Goal: Navigation & Orientation: Find specific page/section

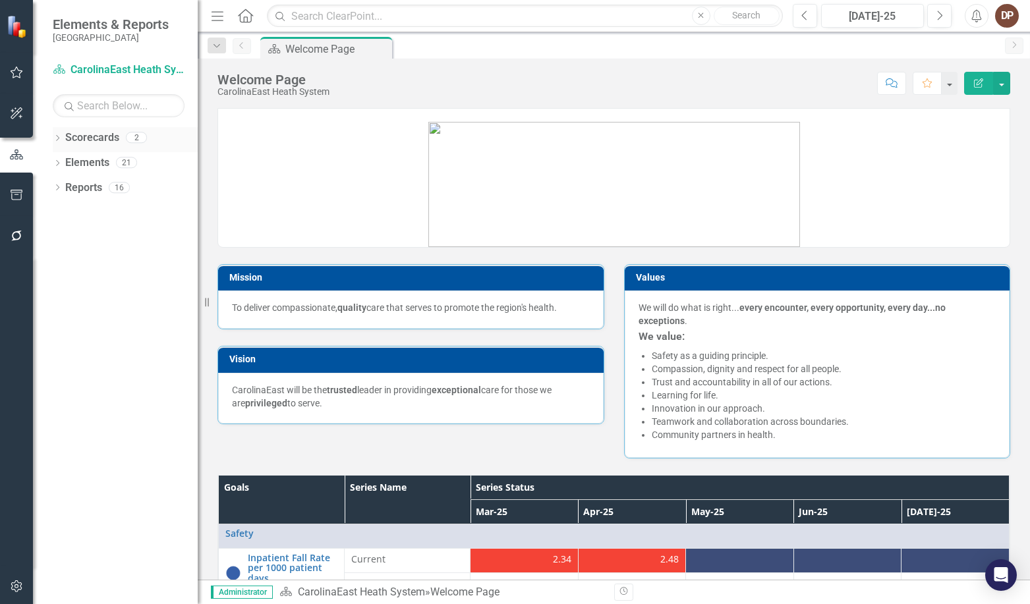
click at [83, 137] on link "Scorecards" at bounding box center [92, 137] width 54 height 15
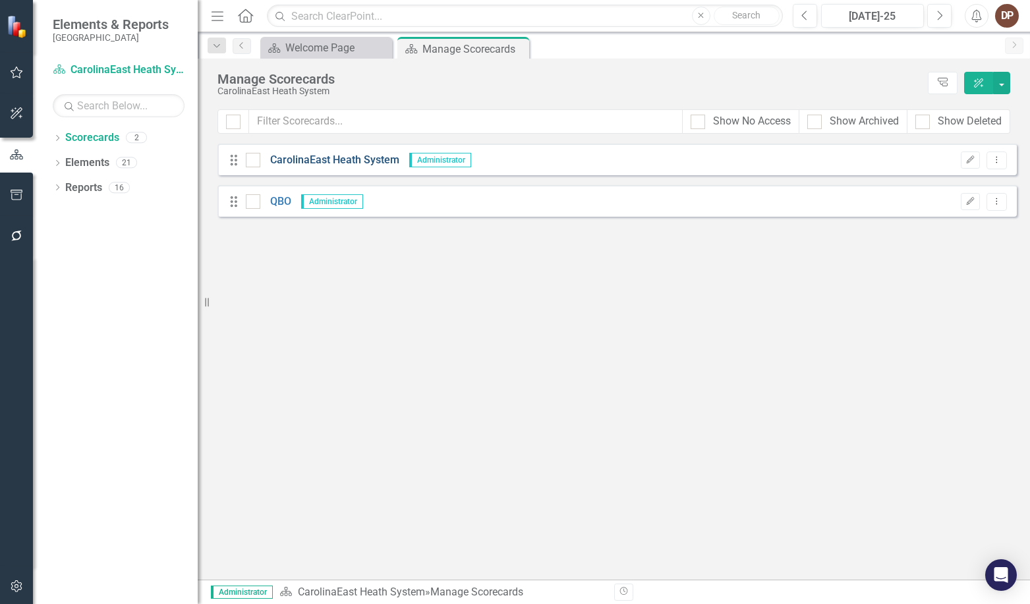
click at [310, 159] on link "CarolinaEast Heath System" at bounding box center [329, 160] width 139 height 15
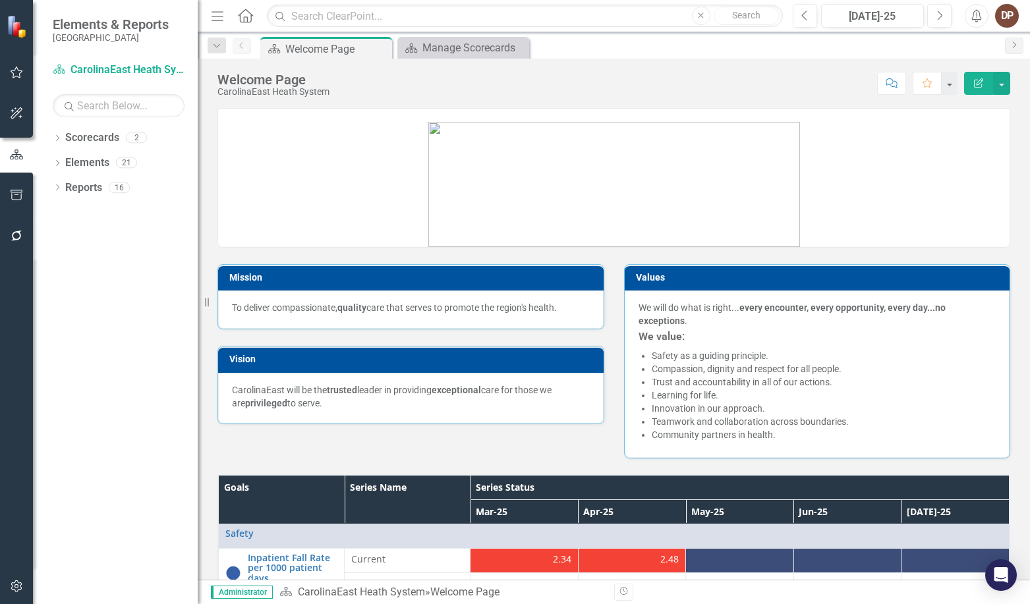
scroll to position [132, 0]
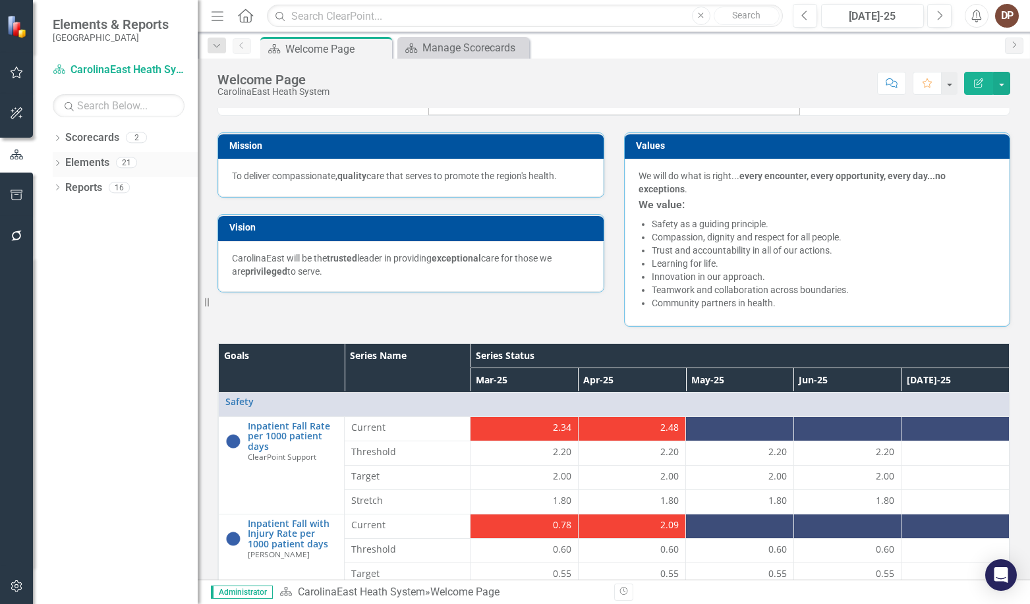
click at [93, 163] on link "Elements" at bounding box center [87, 163] width 44 height 15
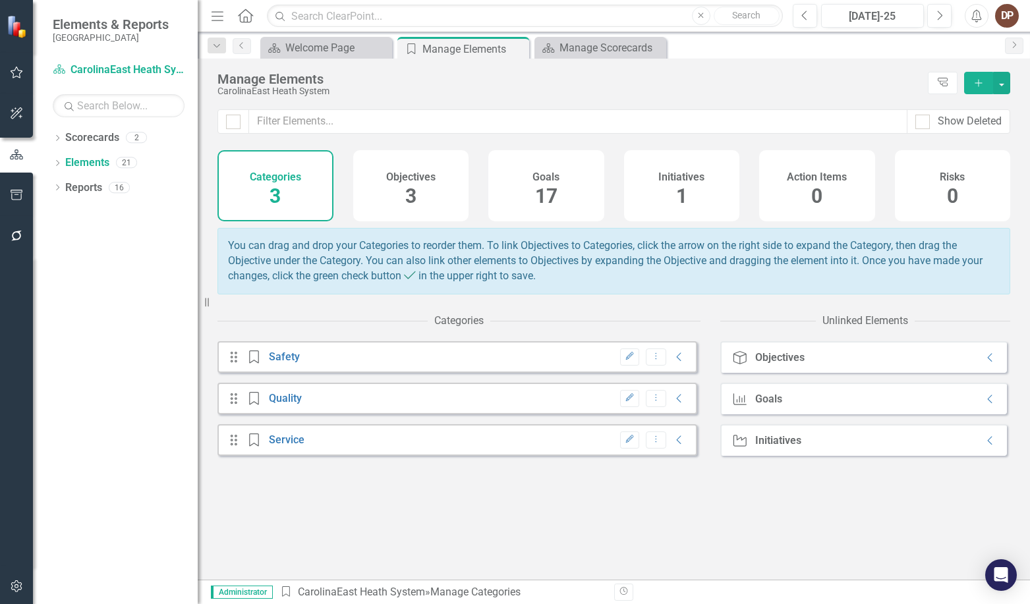
click at [612, 405] on div "Goals" at bounding box center [768, 399] width 27 height 12
click at [294, 405] on link "Quality" at bounding box center [285, 398] width 33 height 13
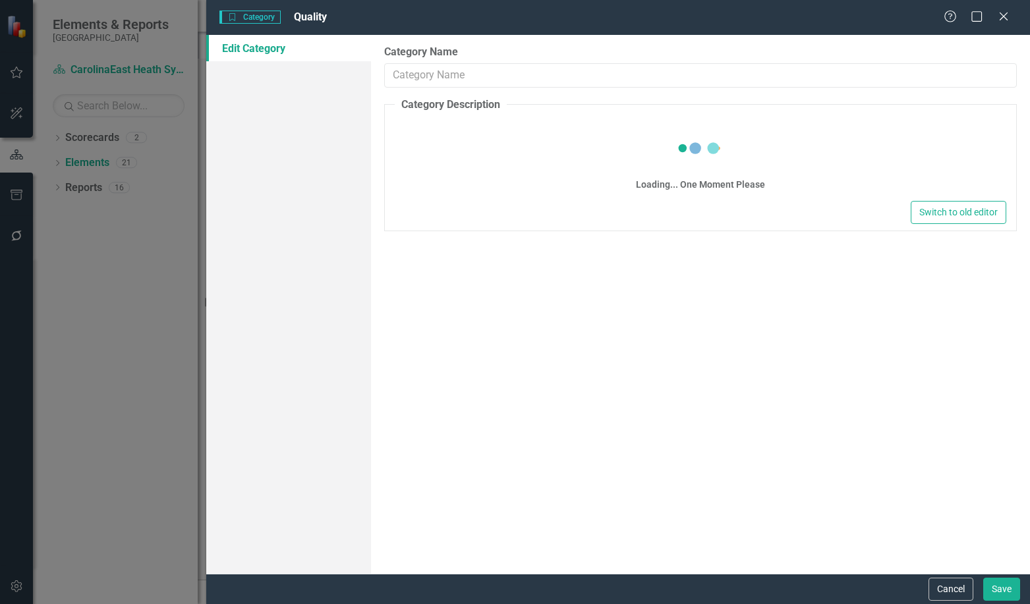
type input "Quality"
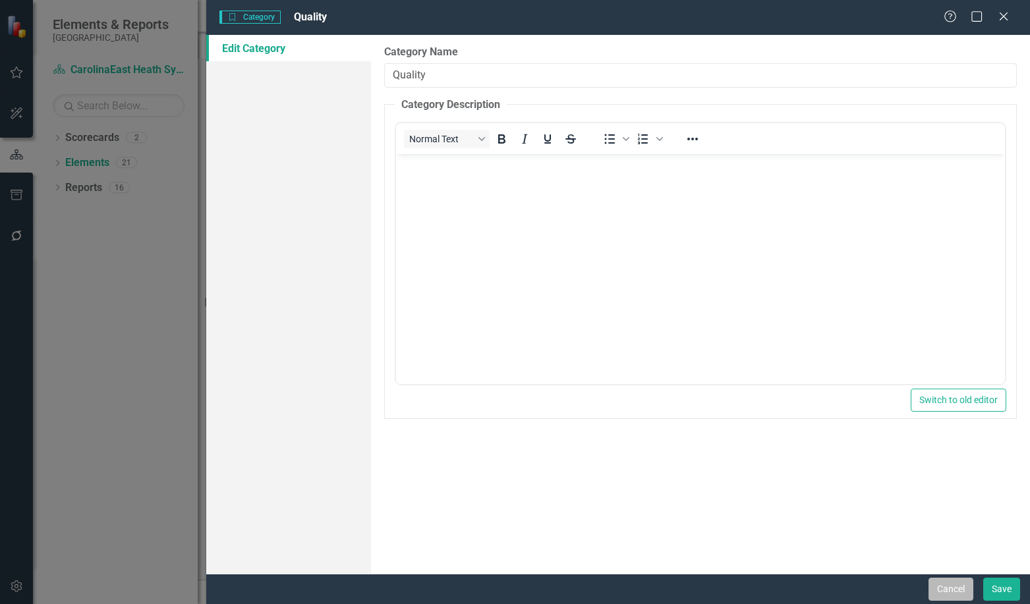
click at [612, 589] on button "Cancel" at bounding box center [951, 589] width 45 height 23
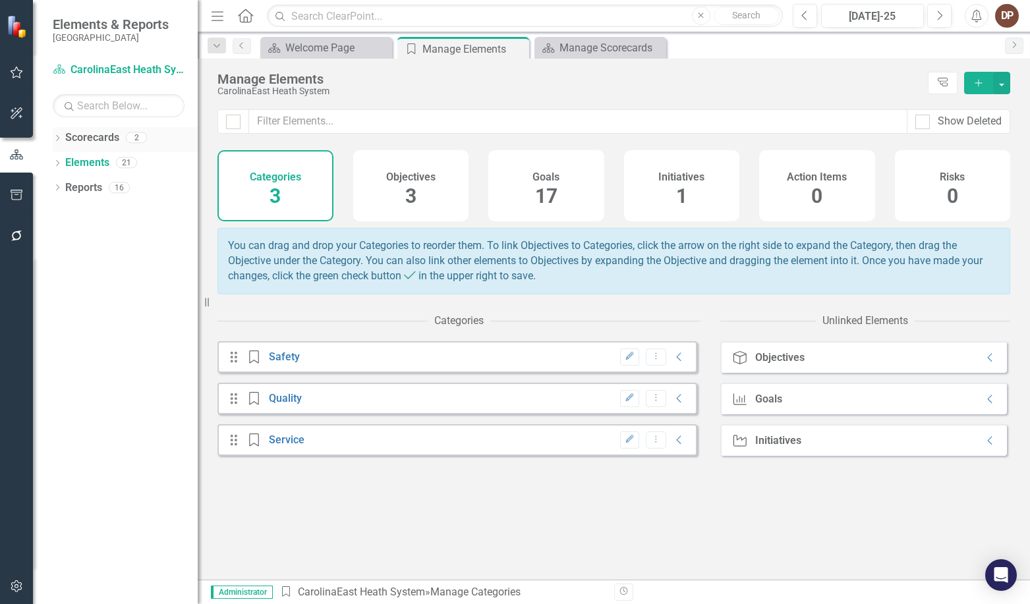
click at [78, 138] on link "Scorecards" at bounding box center [92, 137] width 54 height 15
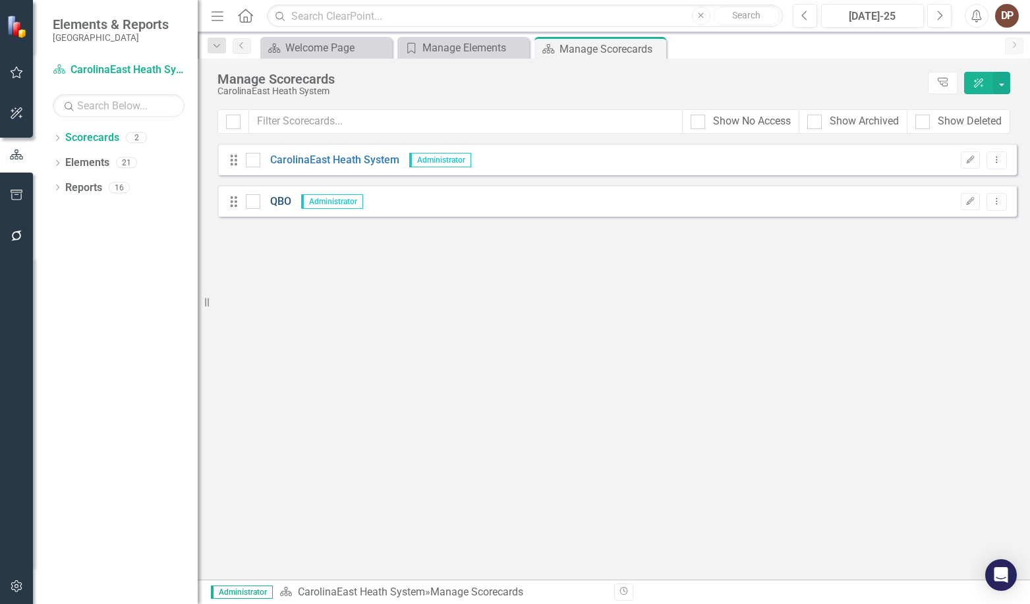
click at [279, 202] on link "QBO" at bounding box center [275, 201] width 31 height 15
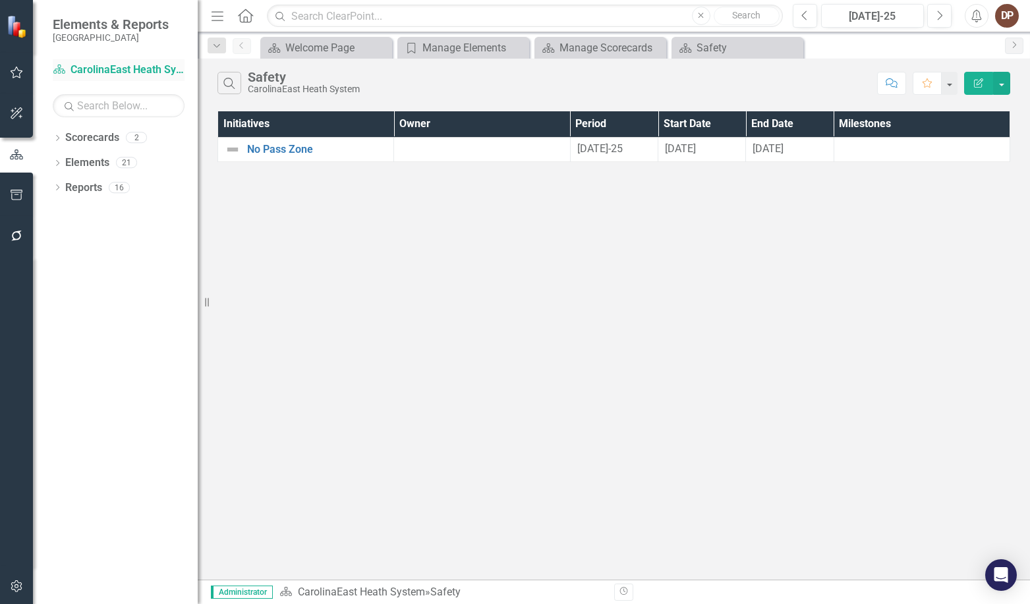
click at [101, 71] on link "Scorecard CarolinaEast Heath System" at bounding box center [119, 70] width 132 height 15
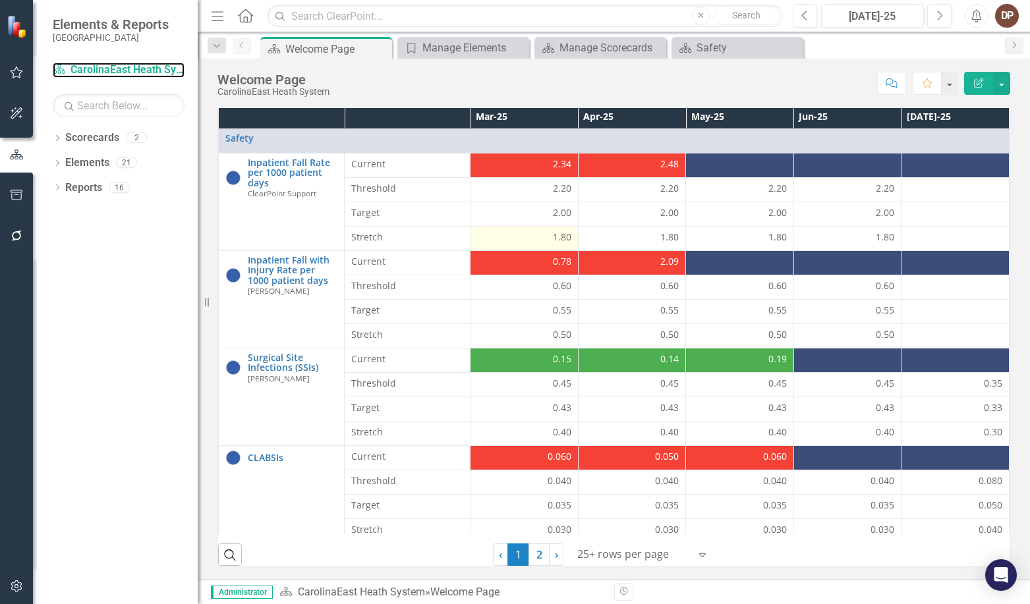
scroll to position [264, 0]
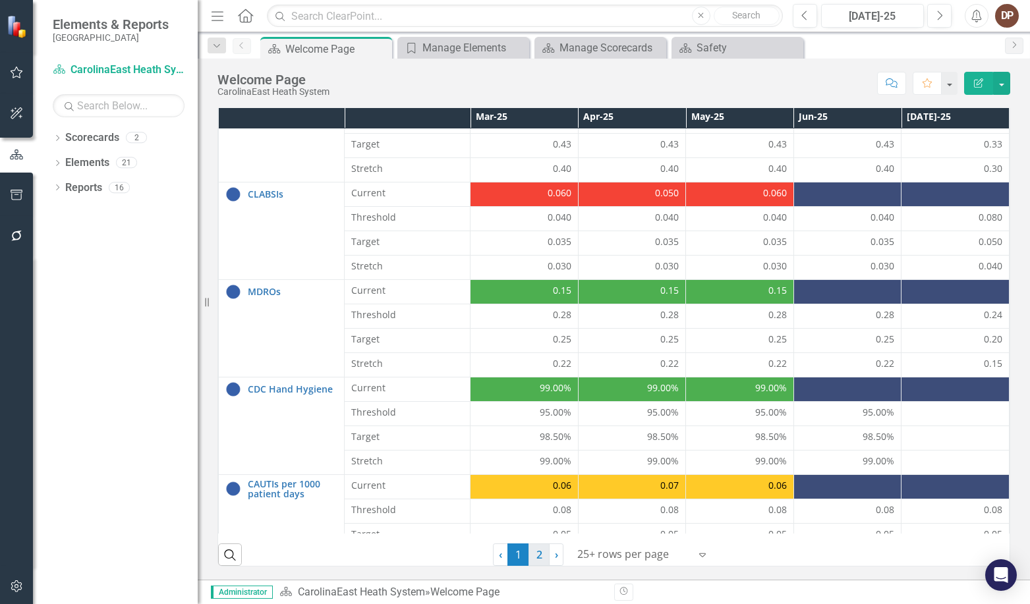
click at [531, 553] on link "2" at bounding box center [539, 555] width 21 height 22
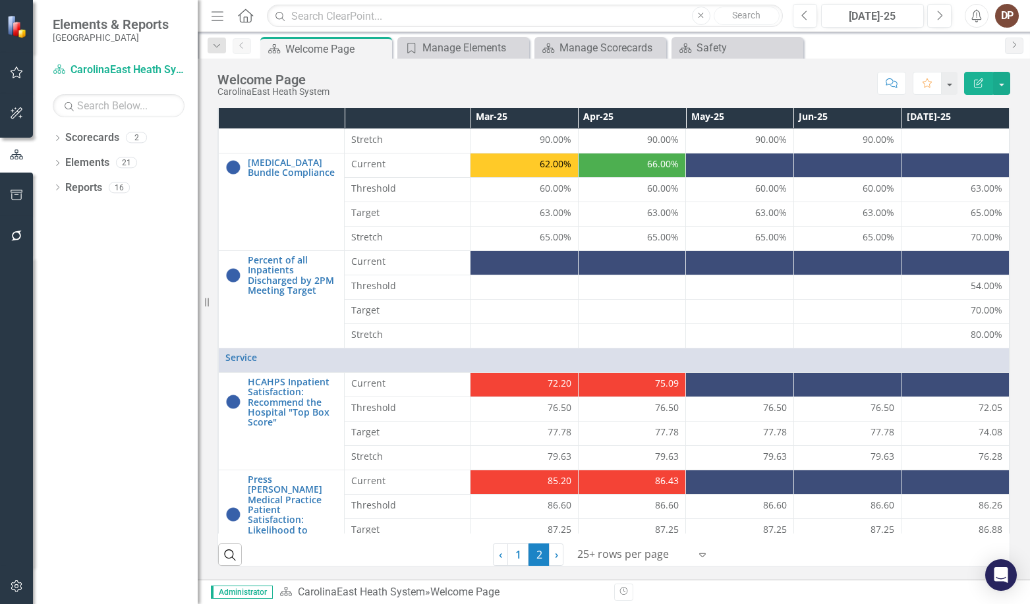
scroll to position [0, 0]
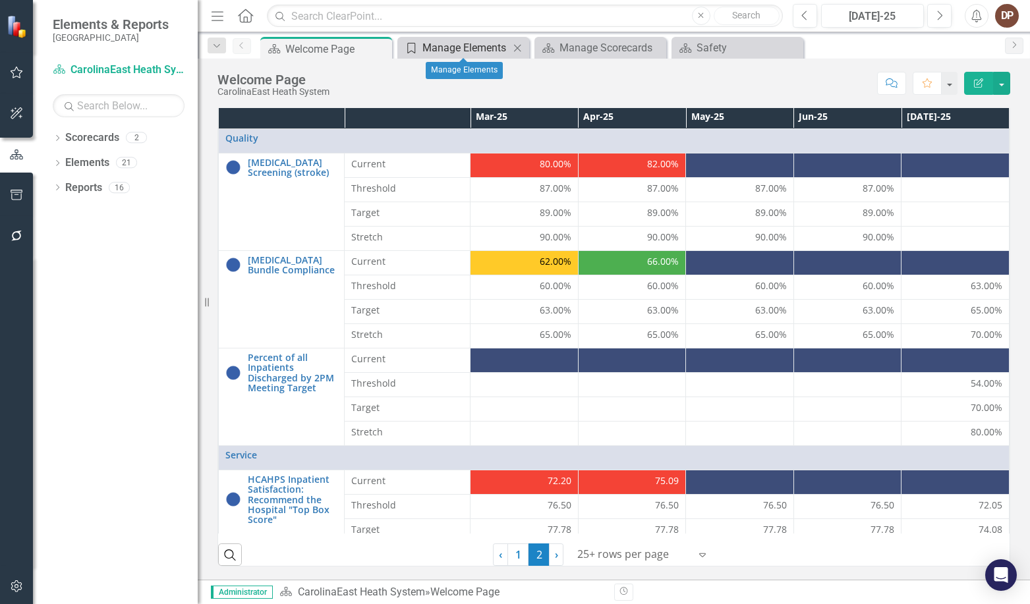
click at [457, 49] on div "Manage Elements" at bounding box center [465, 48] width 87 height 16
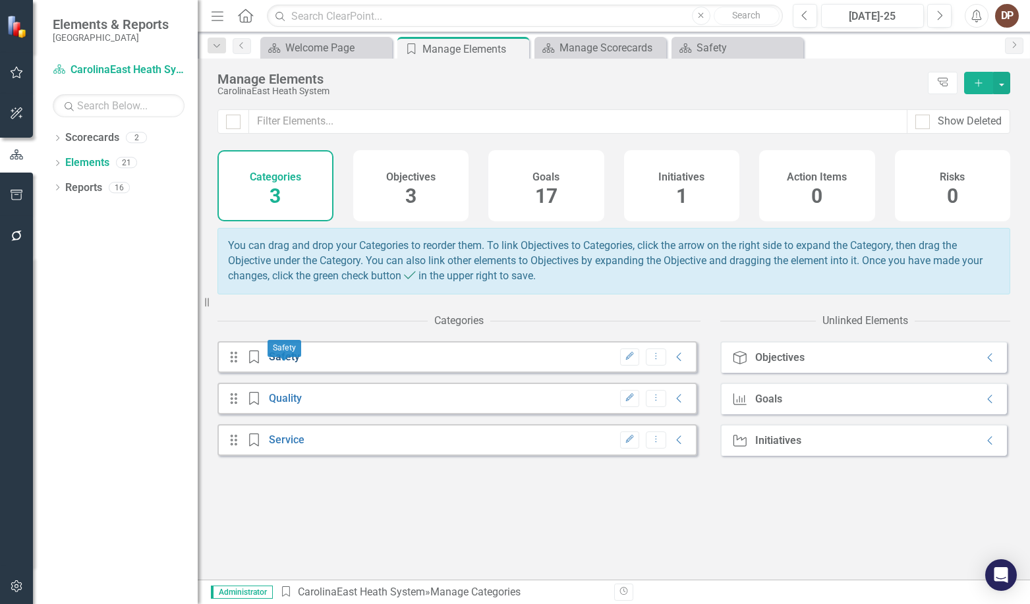
click at [294, 363] on link "Safety" at bounding box center [284, 357] width 31 height 13
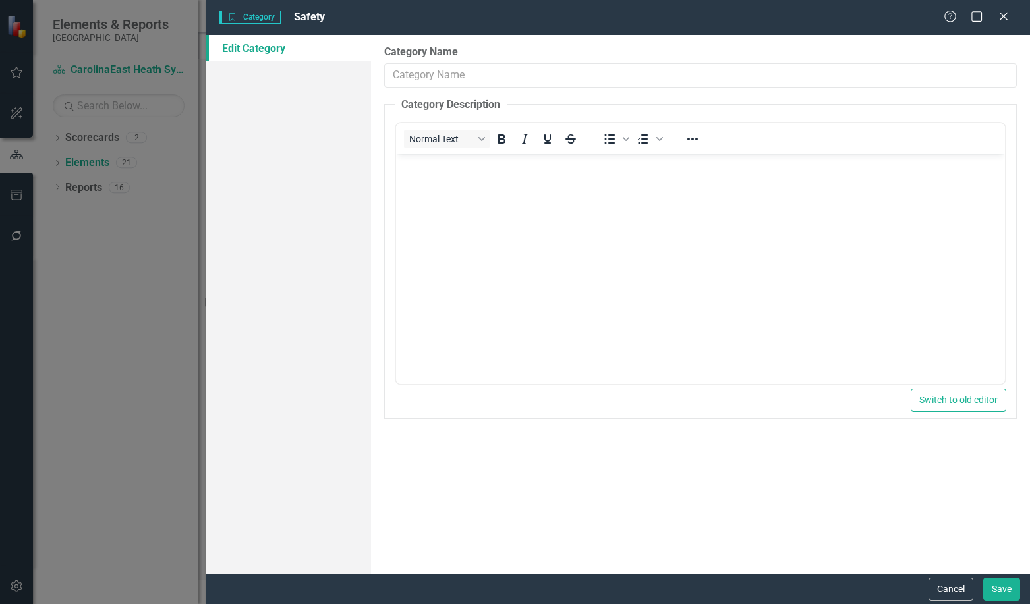
type input "Safety"
click at [612, 592] on button "Cancel" at bounding box center [951, 589] width 45 height 23
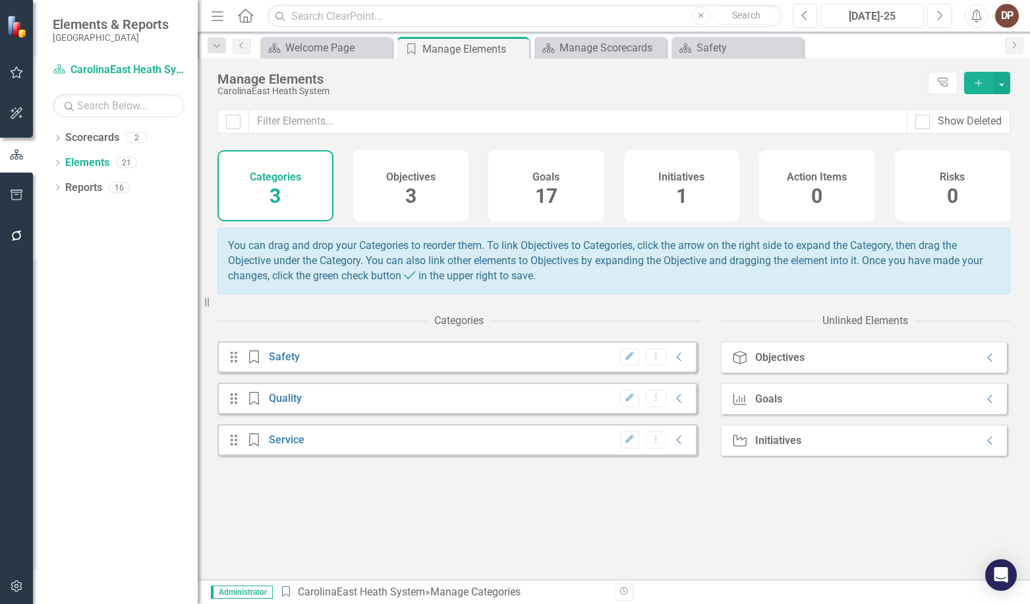
click at [548, 196] on span "17" at bounding box center [546, 196] width 22 height 23
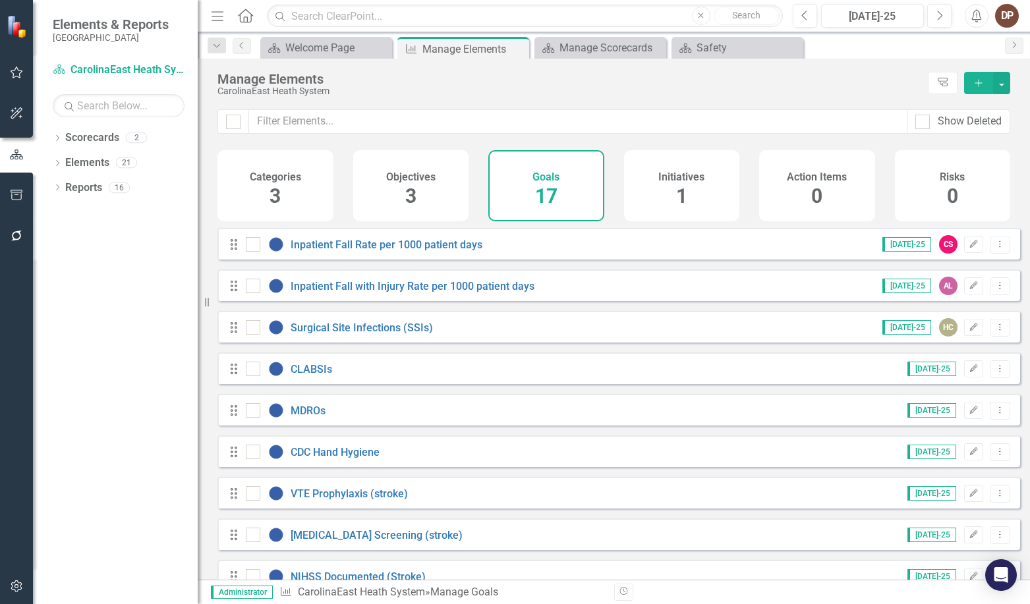
click at [273, 185] on span "3" at bounding box center [275, 196] width 11 height 23
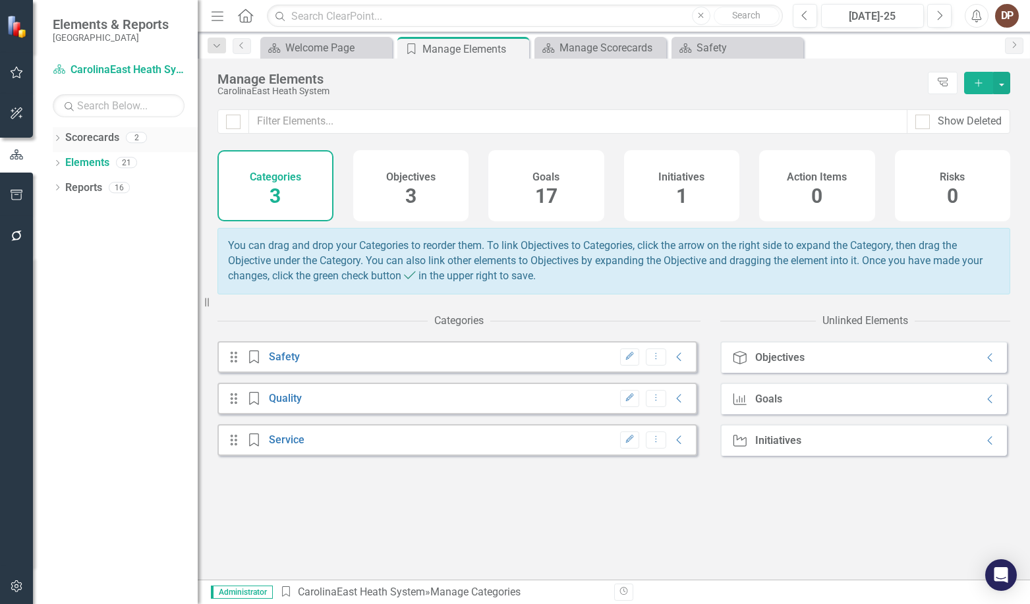
click at [103, 138] on link "Scorecards" at bounding box center [92, 137] width 54 height 15
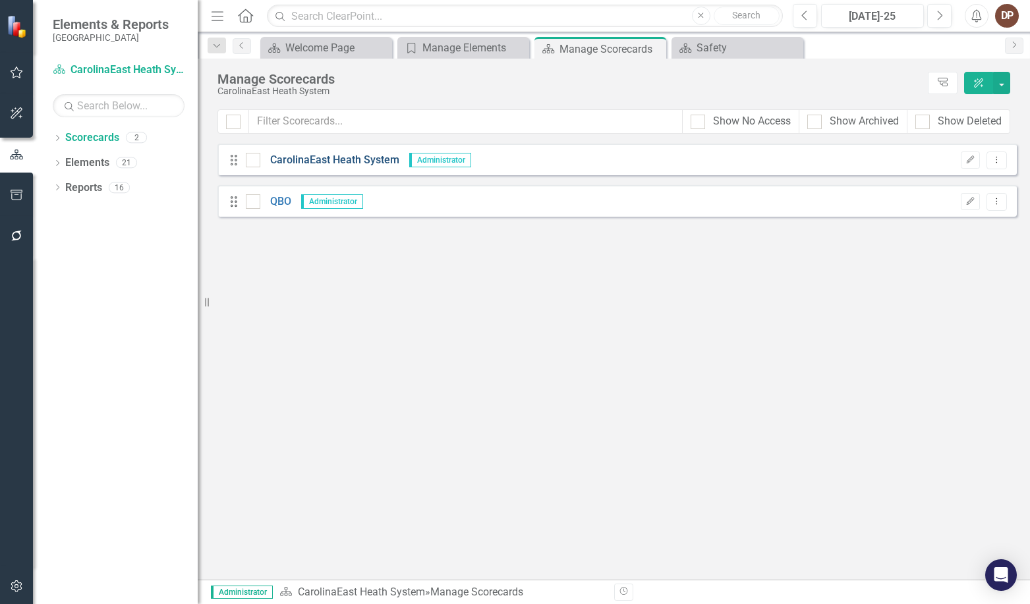
click at [328, 160] on link "CarolinaEast Heath System" at bounding box center [329, 160] width 139 height 15
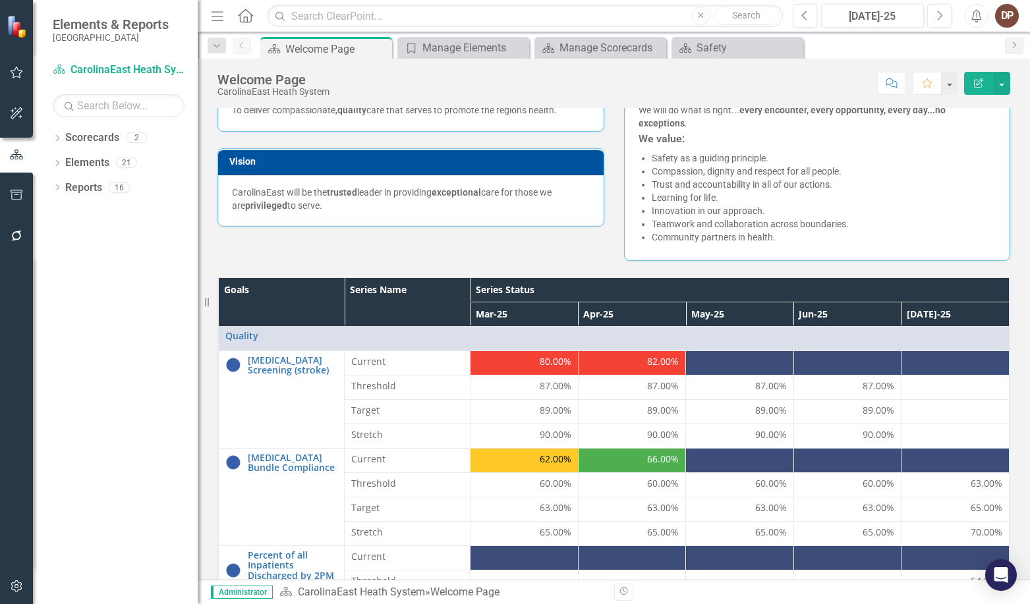
scroll to position [264, 0]
